Goal: Task Accomplishment & Management: Manage account settings

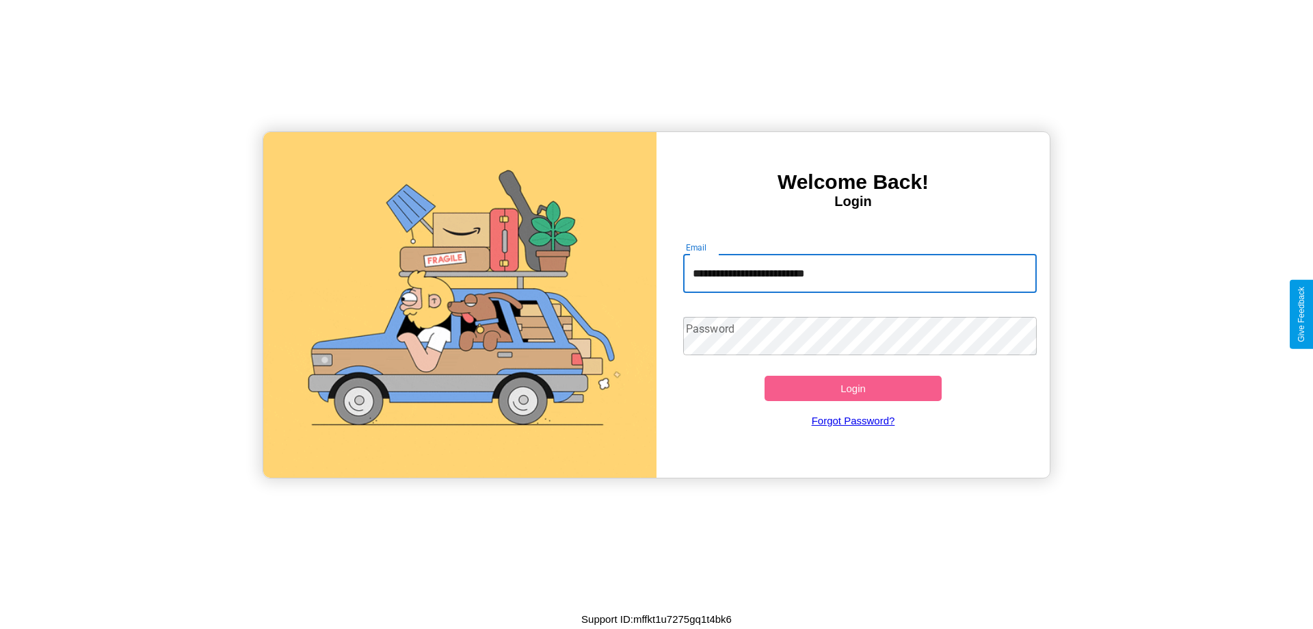
type input "**********"
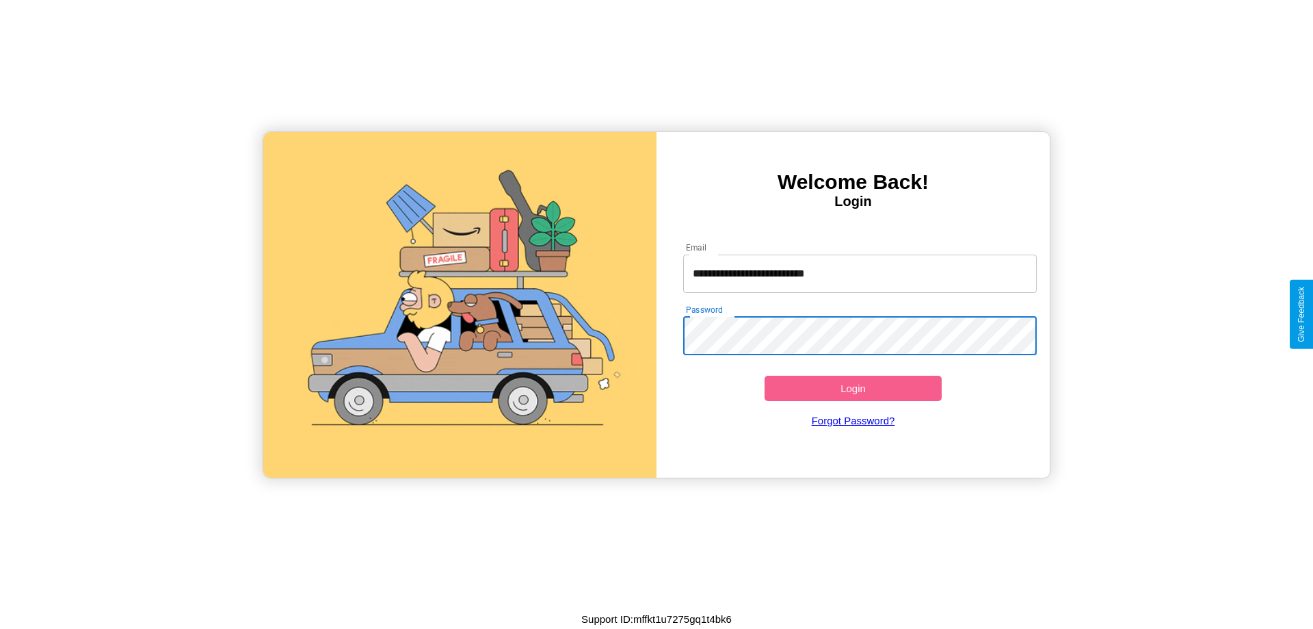
click at [853, 388] on button "Login" at bounding box center [853, 387] width 177 height 25
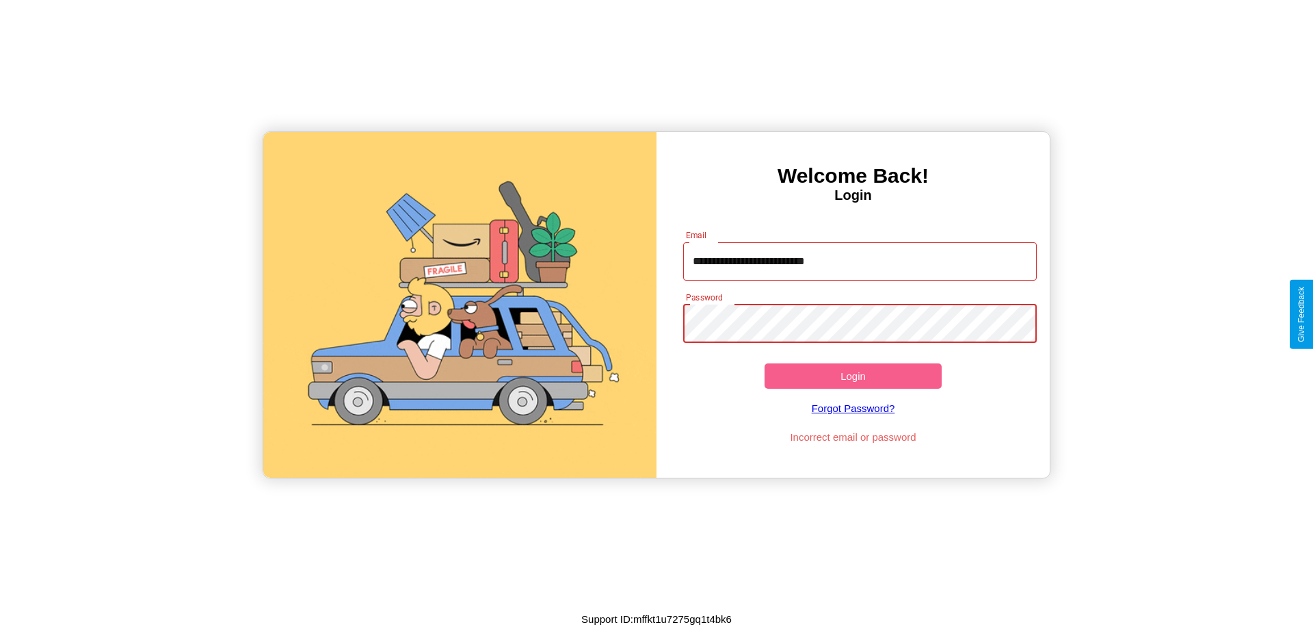
click at [853, 375] on button "Login" at bounding box center [853, 375] width 177 height 25
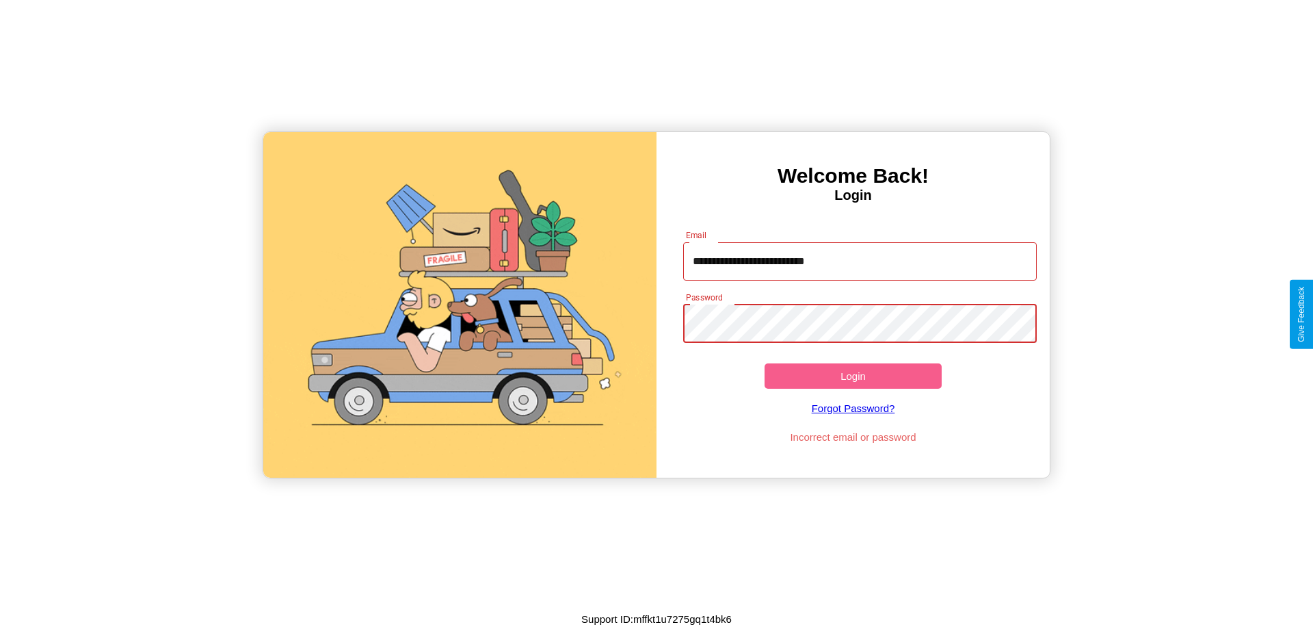
click at [853, 375] on button "Login" at bounding box center [853, 375] width 177 height 25
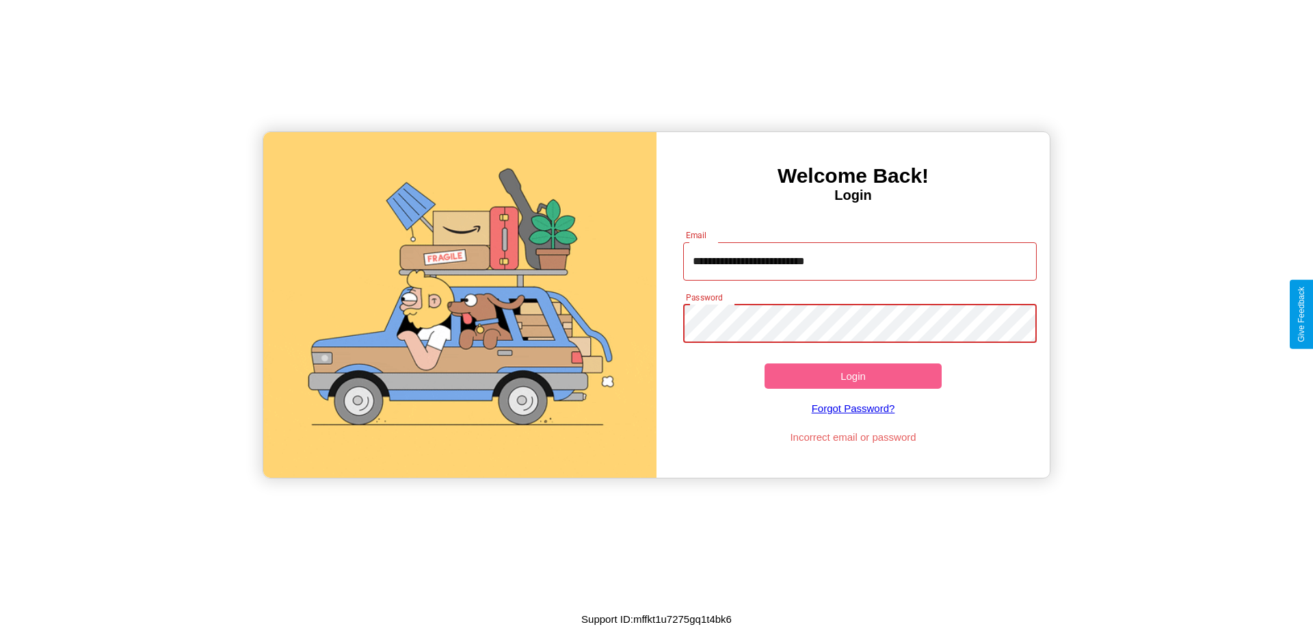
click at [853, 375] on button "Login" at bounding box center [853, 375] width 177 height 25
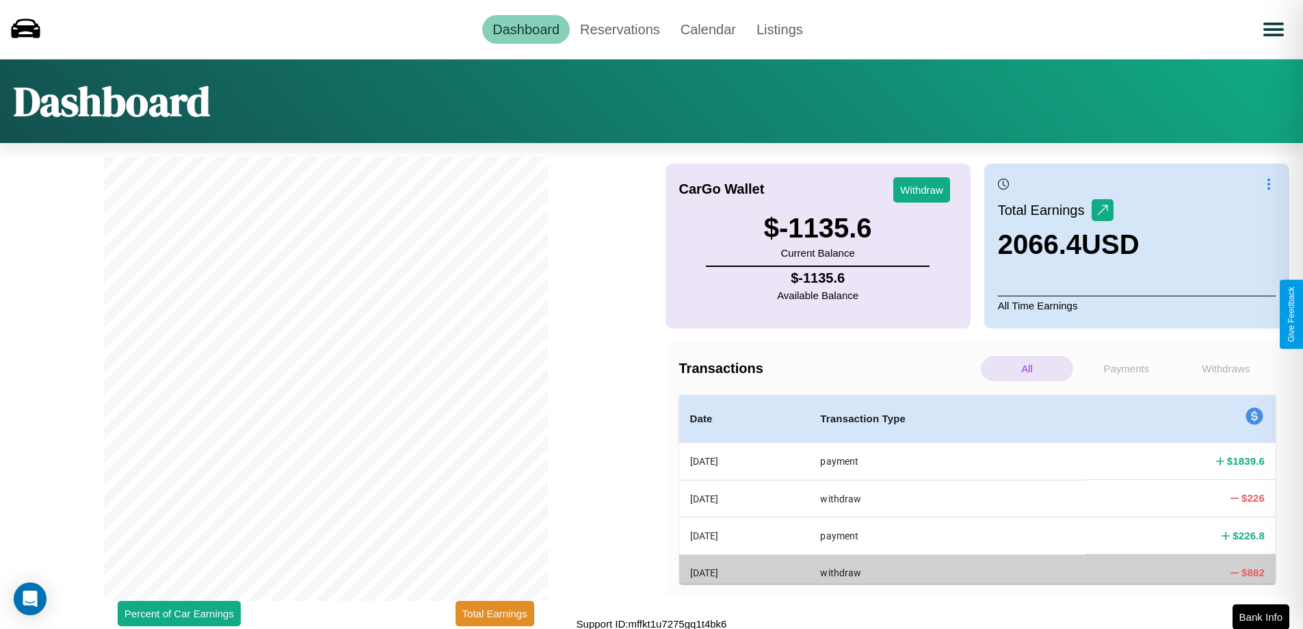
scroll to position [4, 0]
